Goal: Use online tool/utility: Utilize a website feature to perform a specific function

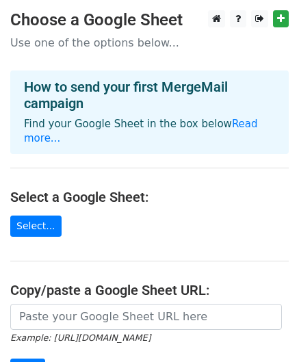
scroll to position [184, 0]
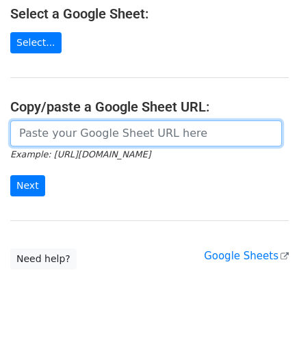
click at [103, 125] on input "url" at bounding box center [146, 134] width 272 height 26
paste input "[URL][DOMAIN_NAME]"
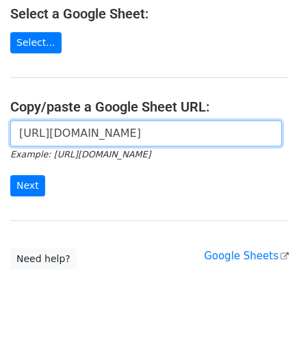
scroll to position [0, 296]
type input "[URL][DOMAIN_NAME]"
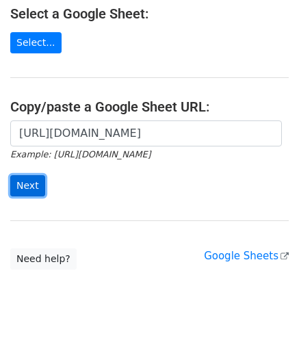
scroll to position [0, 0]
click at [25, 175] on input "Next" at bounding box center [27, 185] width 35 height 21
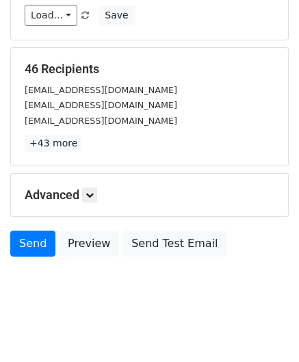
scroll to position [214, 0]
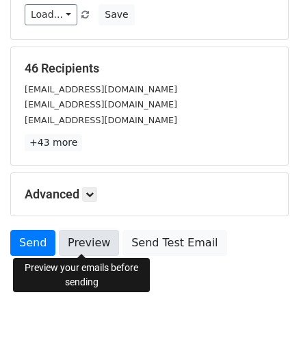
click at [92, 240] on link "Preview" at bounding box center [89, 243] width 60 height 26
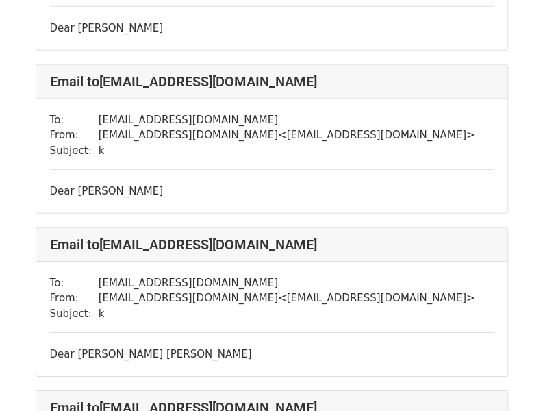
scroll to position [2836, 0]
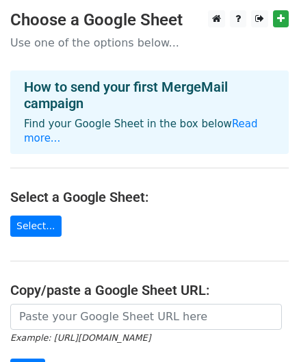
scroll to position [184, 0]
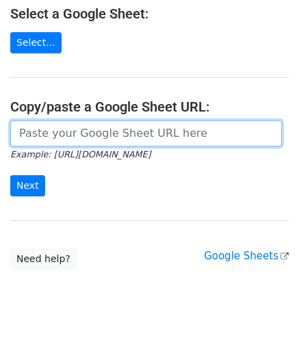
click at [90, 121] on input "url" at bounding box center [146, 134] width 272 height 26
type input "[URL][DOMAIN_NAME]"
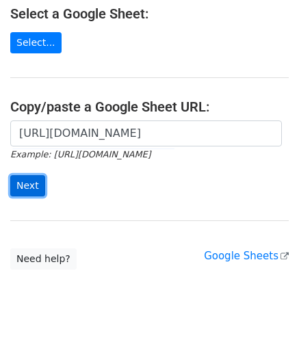
click at [34, 175] on input "Next" at bounding box center [27, 185] width 35 height 21
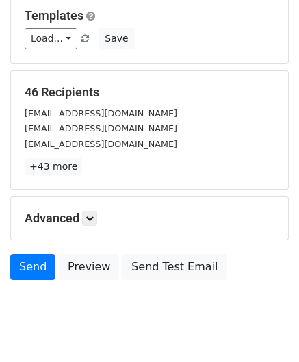
scroll to position [189, 0]
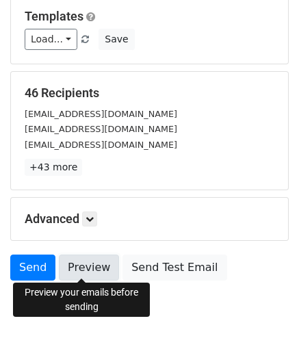
click at [88, 271] on link "Preview" at bounding box center [89, 268] width 60 height 26
click at [85, 270] on link "Preview" at bounding box center [89, 268] width 60 height 26
click at [79, 268] on link "Preview" at bounding box center [89, 268] width 60 height 26
click at [75, 275] on link "Preview" at bounding box center [89, 268] width 60 height 26
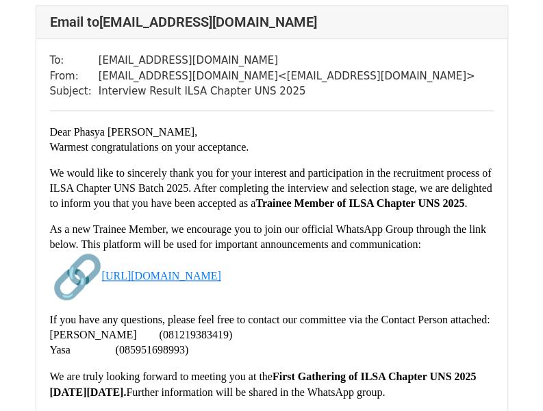
scroll to position [2051, 0]
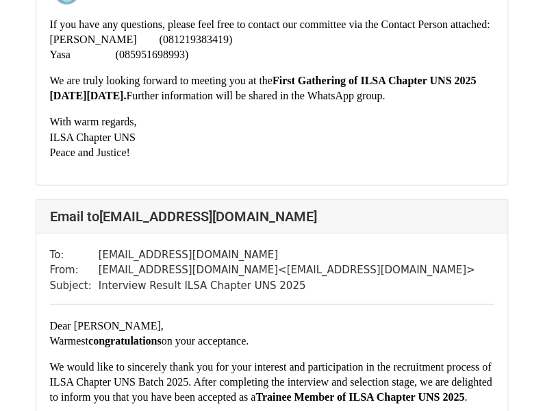
scroll to position [5776, 0]
